Goal: Task Accomplishment & Management: Manage account settings

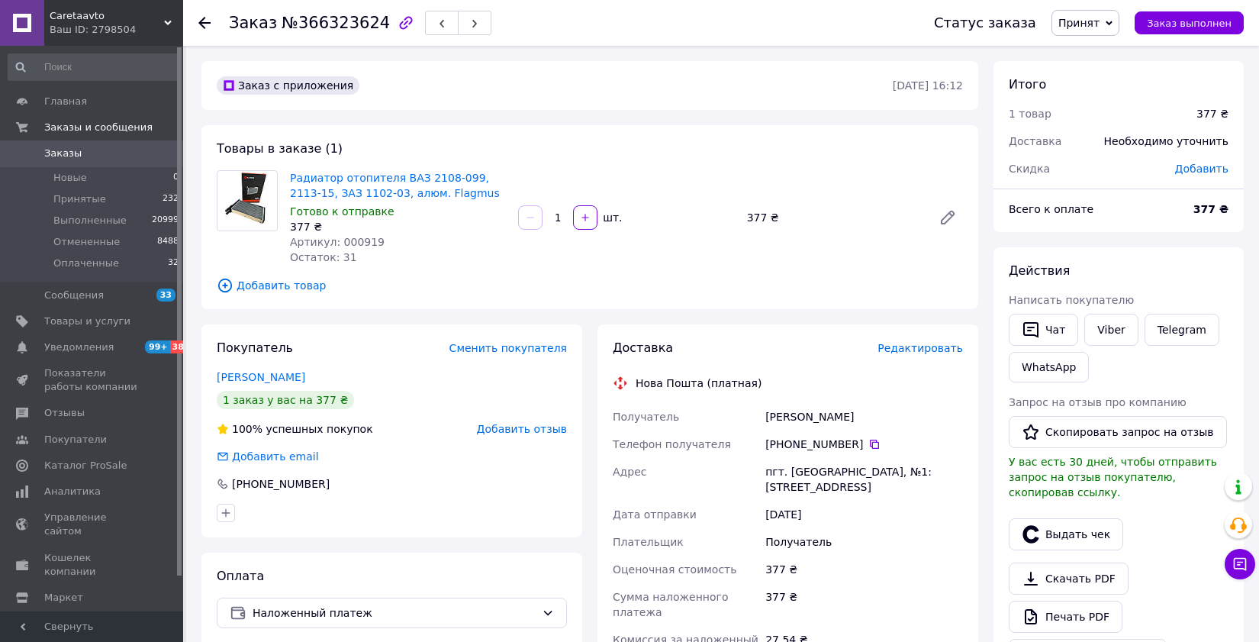
click at [246, 274] on div "Товары в заказе (1) Радиатор отопителя ВАЗ 2108-099, 2113-15, ЗАЗ 1102-03, алюм…" at bounding box center [590, 217] width 777 height 184
click at [247, 284] on span "Добавить товар" at bounding box center [590, 285] width 746 height 17
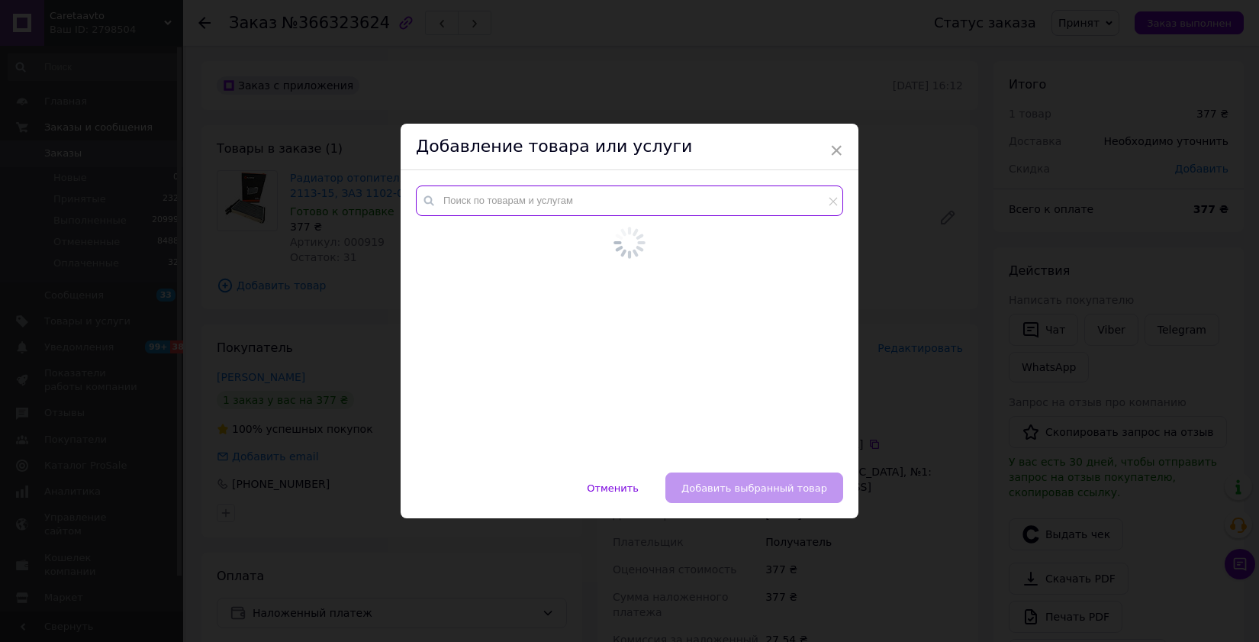
click at [529, 208] on input "text" at bounding box center [629, 200] width 427 height 31
paste input "000000657"
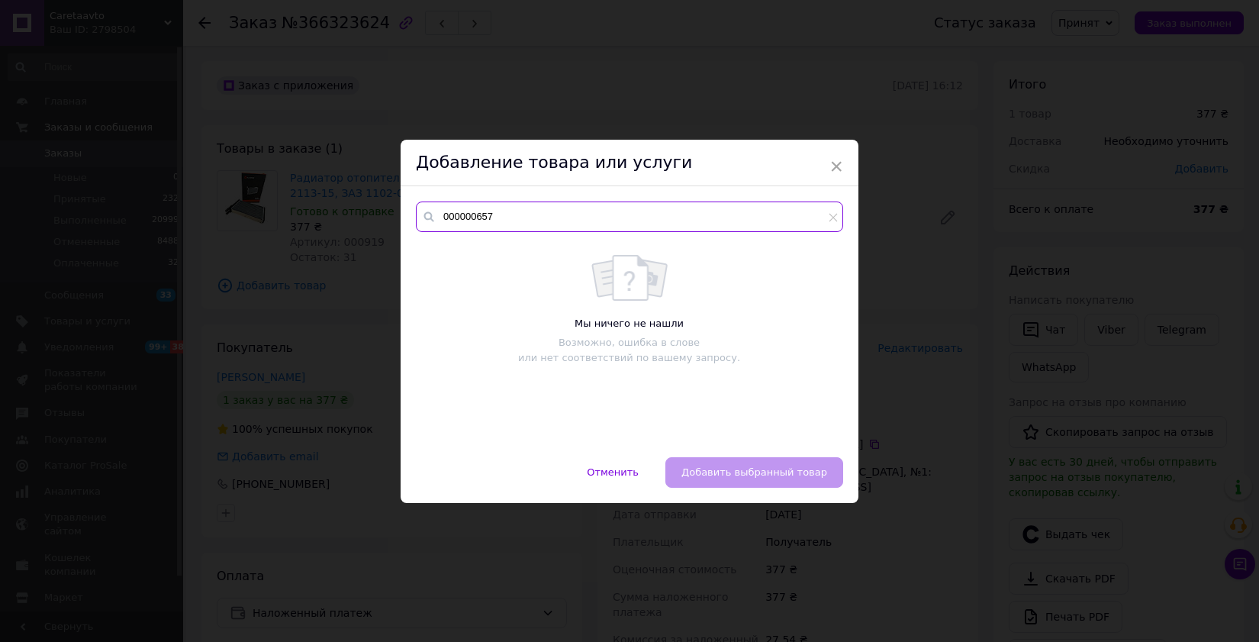
click at [460, 214] on input "000000657" at bounding box center [629, 217] width 427 height 31
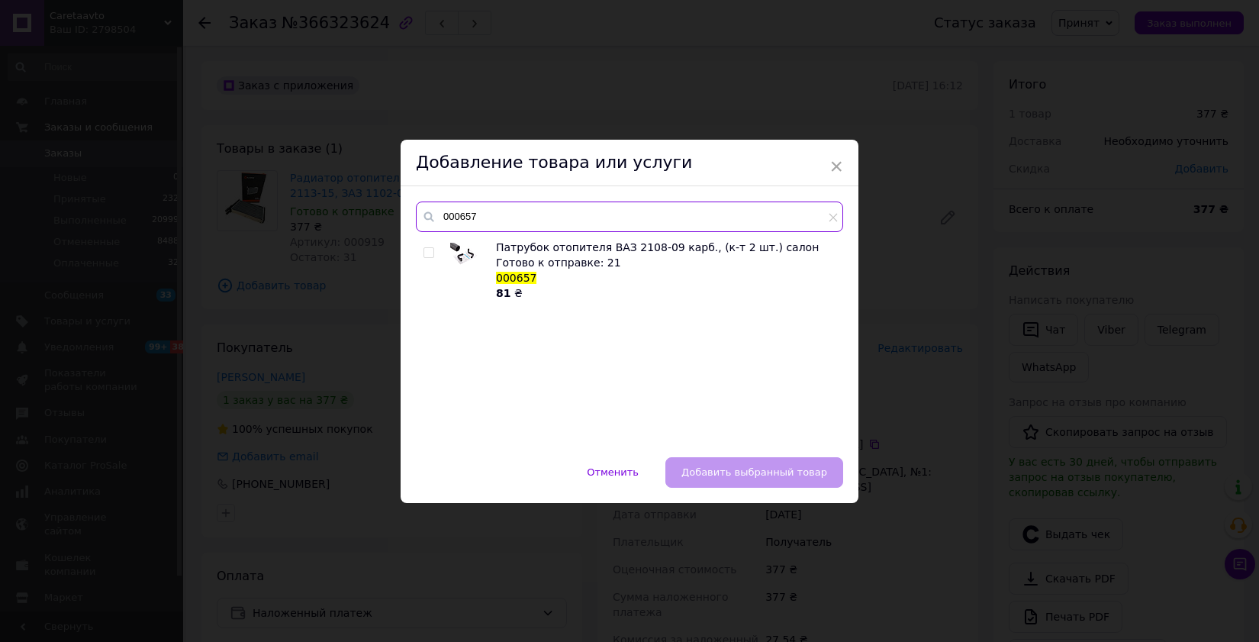
type input "000657"
click at [424, 256] on input "checkbox" at bounding box center [429, 253] width 10 height 10
checkbox input "true"
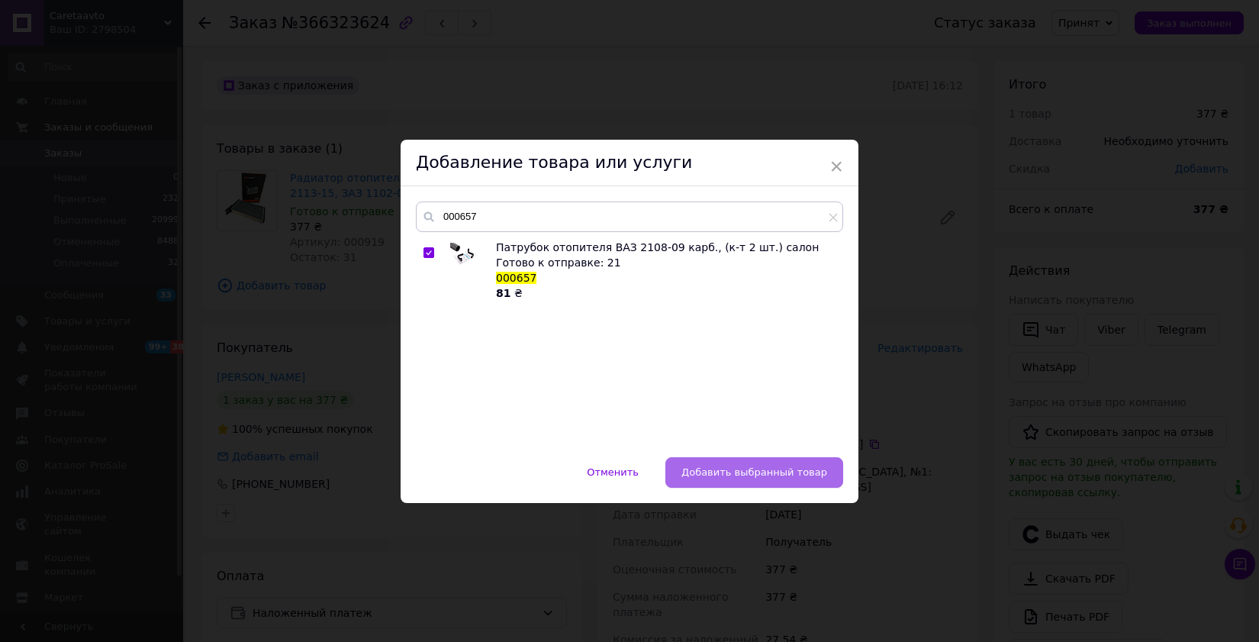
click at [797, 477] on button "Добавить выбранный товар" at bounding box center [755, 472] width 178 height 31
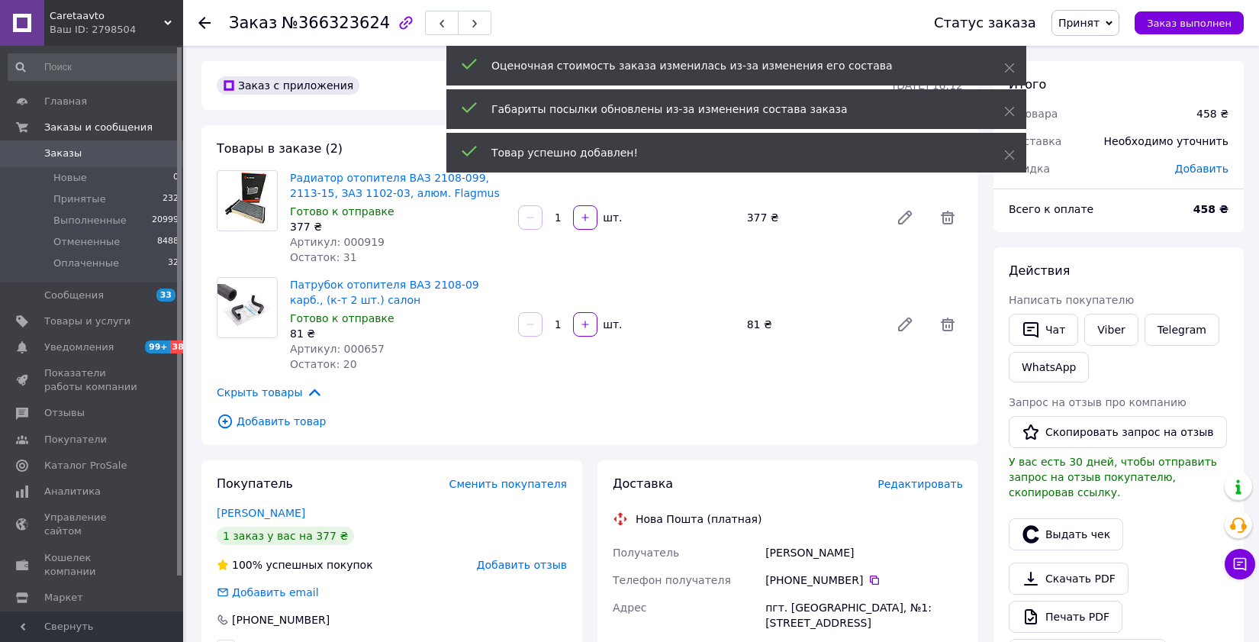
click at [905, 345] on div "Патрубок отопителя ВАЗ 2108-09 карб., (к-т 2 шт.) салон Готово к отправке 81 ₴ …" at bounding box center [626, 324] width 685 height 101
click at [905, 484] on span "Редактировать" at bounding box center [920, 484] width 85 height 12
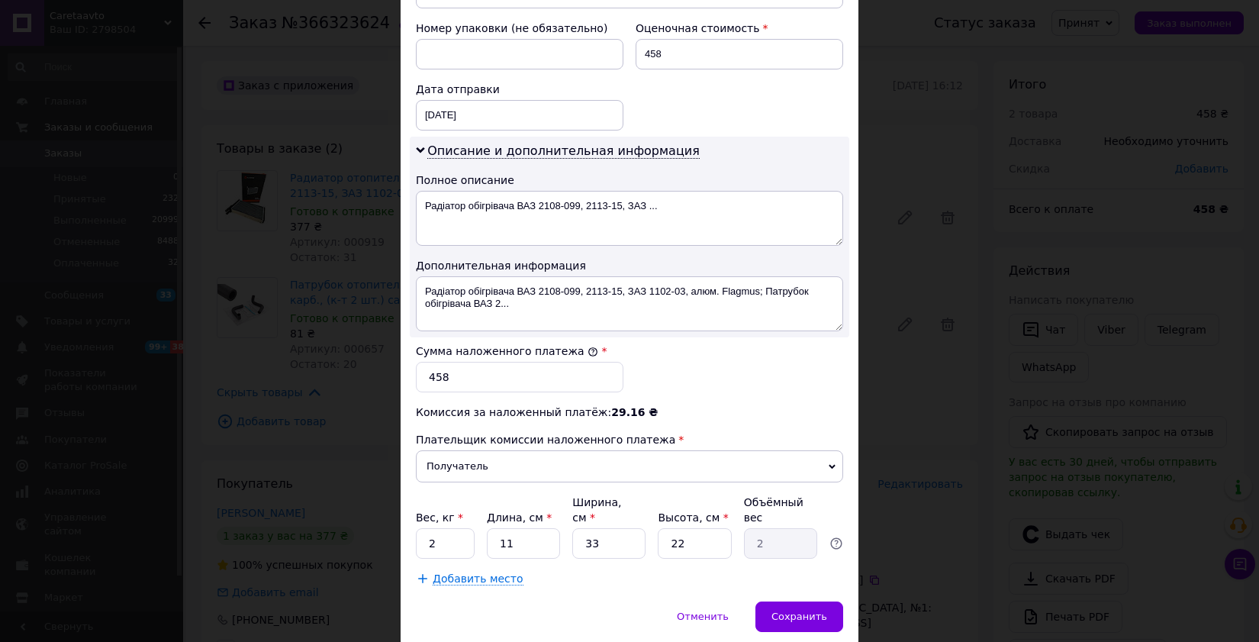
scroll to position [709, 0]
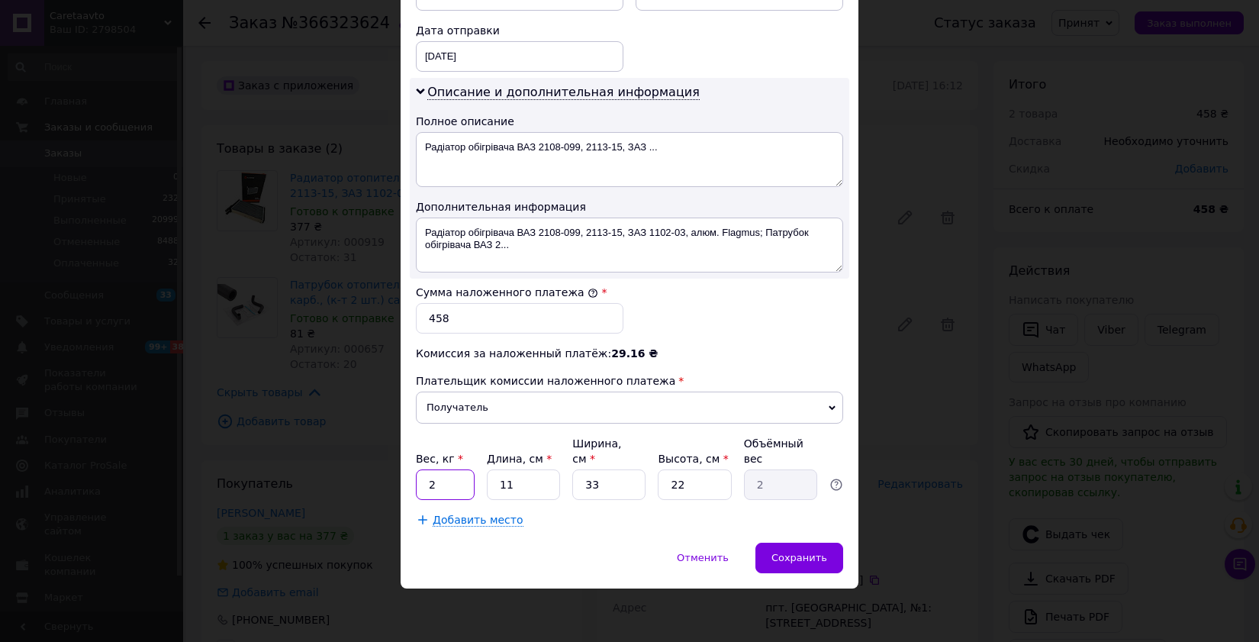
click at [439, 488] on input "2" at bounding box center [445, 484] width 59 height 31
click at [776, 546] on div "Сохранить" at bounding box center [800, 558] width 88 height 31
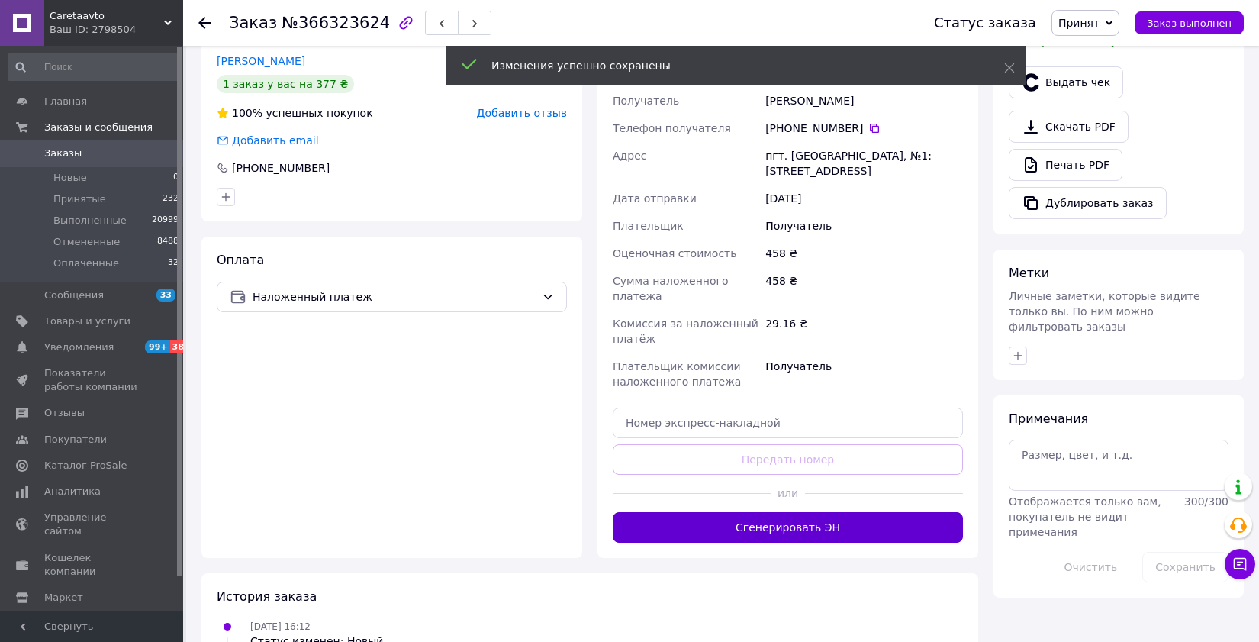
click at [791, 537] on button "Сгенерировать ЭН" at bounding box center [788, 527] width 350 height 31
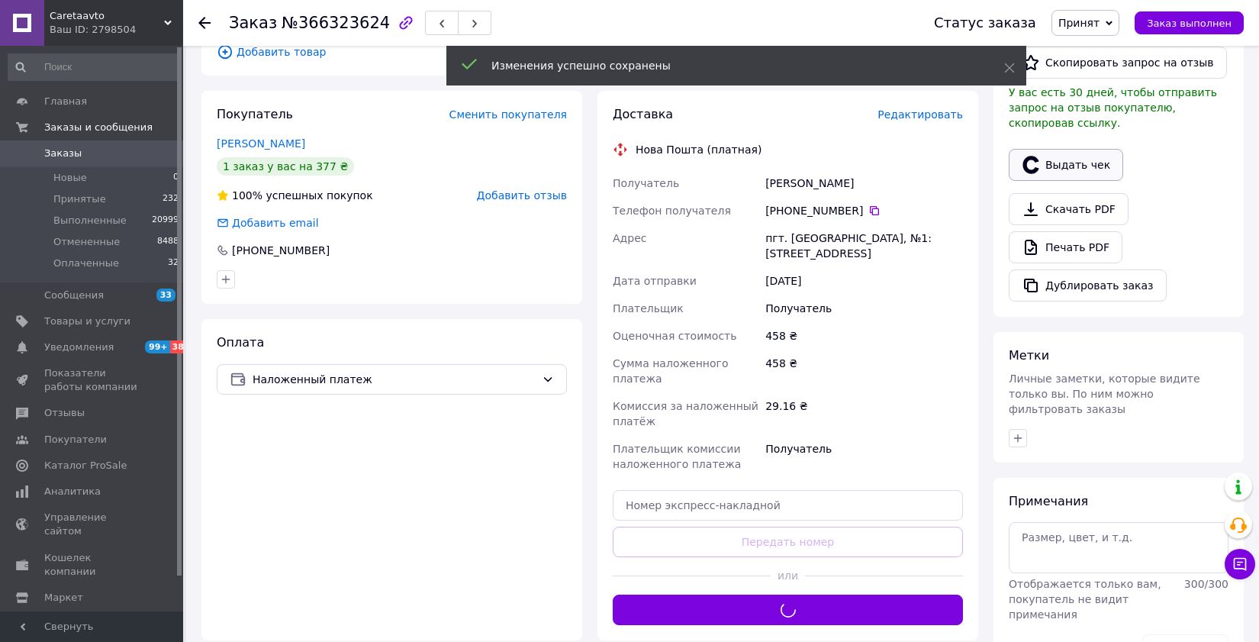
click at [1090, 169] on button "Выдать чек" at bounding box center [1066, 165] width 114 height 32
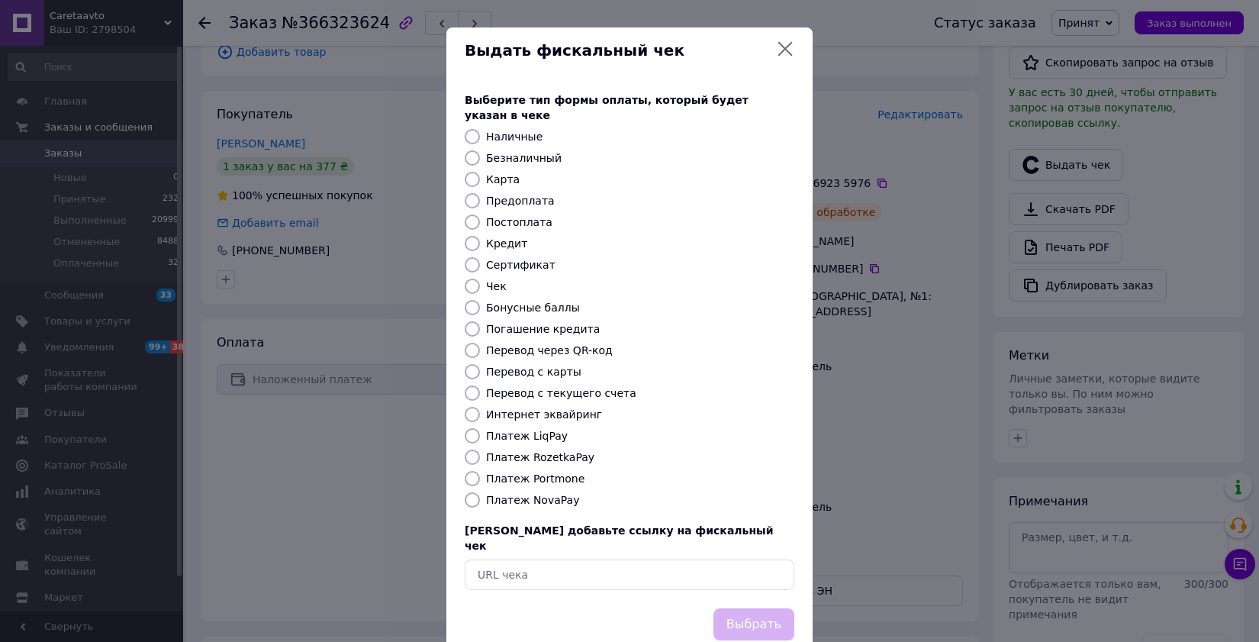
click at [532, 494] on label "Платеж NovaPay" at bounding box center [532, 500] width 93 height 12
click at [480, 492] on input "Платеж NovaPay" at bounding box center [472, 499] width 15 height 15
radio input "true"
click at [712, 605] on div "Выбрать" at bounding box center [754, 624] width 87 height 39
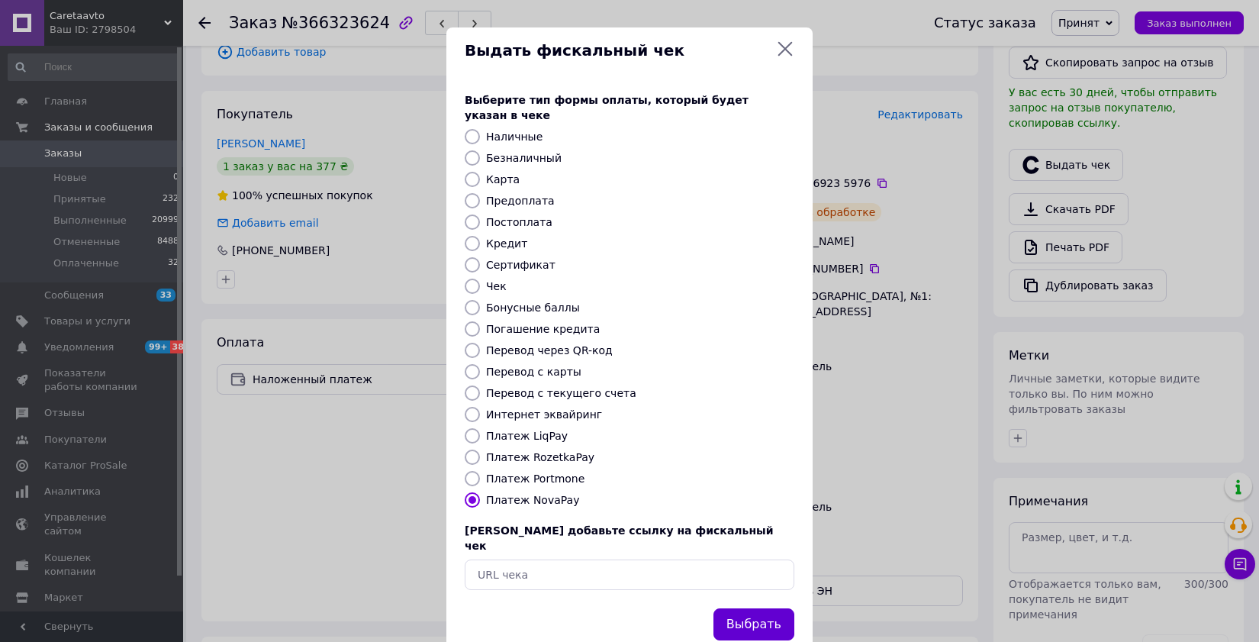
click at [730, 608] on button "Выбрать" at bounding box center [754, 624] width 81 height 33
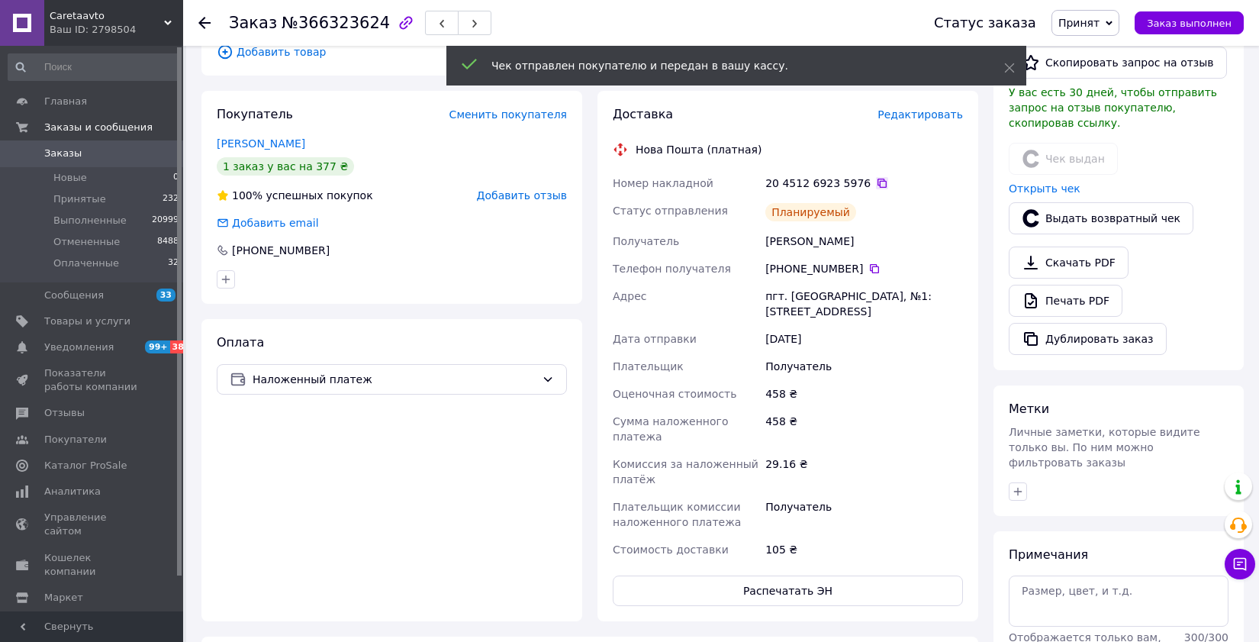
click at [879, 185] on icon at bounding box center [882, 183] width 12 height 12
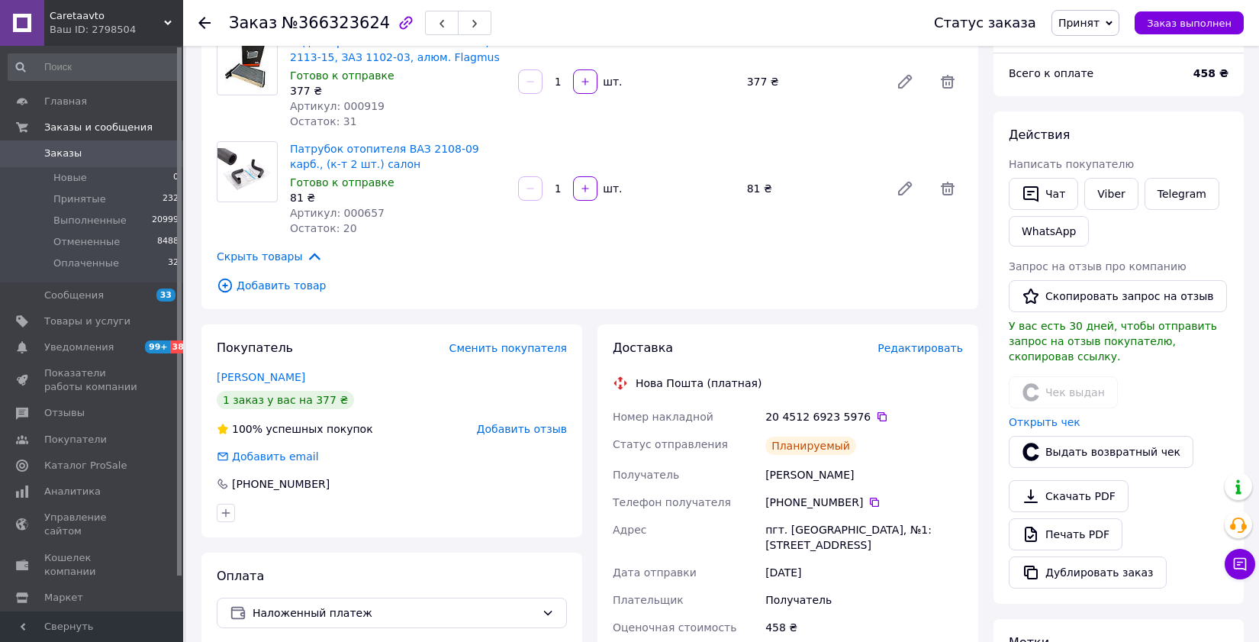
scroll to position [57, 0]
